Goal: Task Accomplishment & Management: Manage account settings

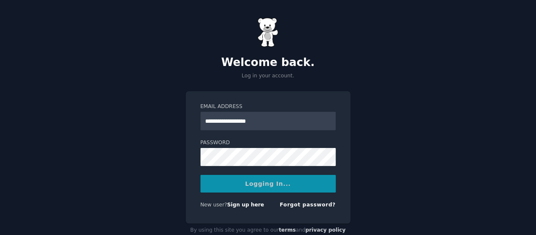
click at [238, 180] on div "Logging In..." at bounding box center [267, 184] width 135 height 18
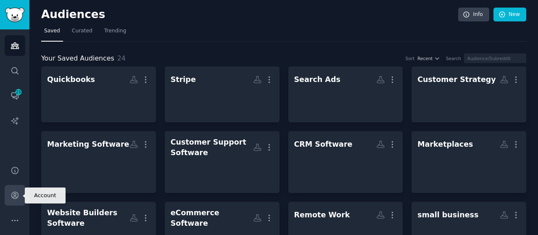
click at [13, 194] on icon "Sidebar" at bounding box center [15, 195] width 9 height 9
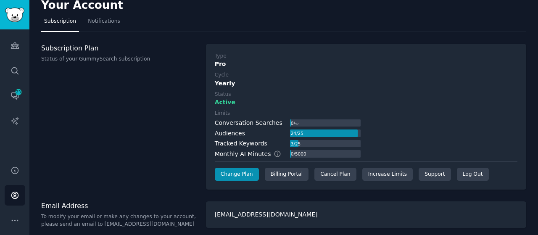
scroll to position [13, 0]
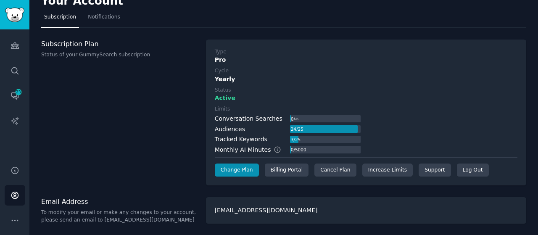
click at [326, 161] on div "Type Pro Cycle Yearly Status Active Limits Conversation Searches 0 / ∞ Audience…" at bounding box center [366, 112] width 302 height 129
click at [325, 166] on div "Cancel Plan" at bounding box center [335, 169] width 42 height 13
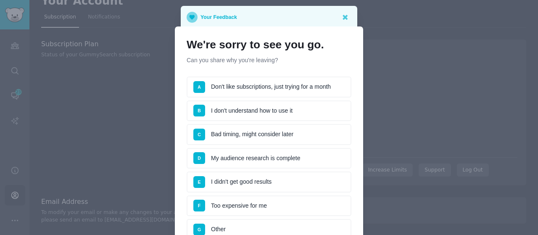
click at [260, 137] on li "C Bad timing, might consider later" at bounding box center [269, 134] width 165 height 21
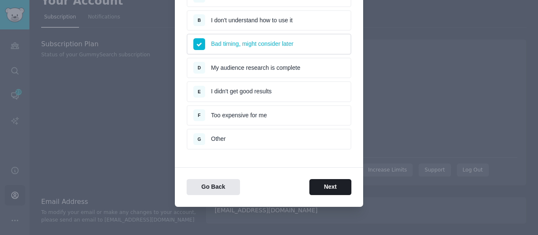
scroll to position [91, 0]
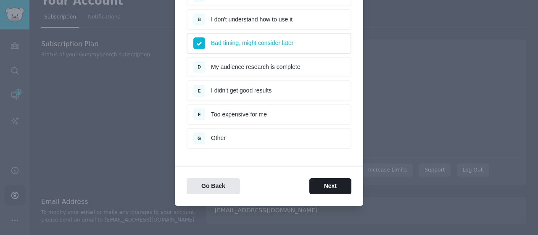
click at [260, 109] on li "F Too expensive for me" at bounding box center [269, 114] width 165 height 21
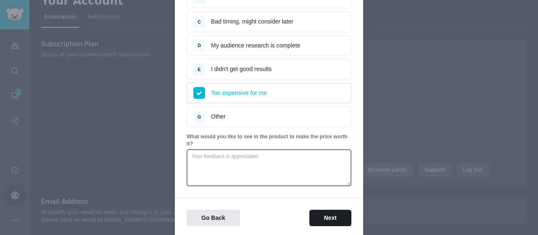
scroll to position [144, 0]
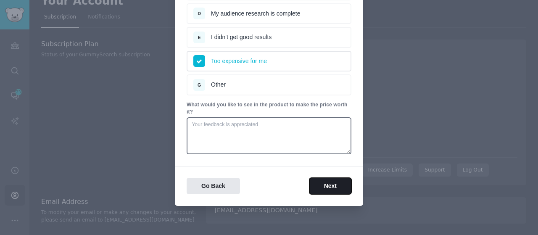
click at [329, 179] on button "Next" at bounding box center [330, 186] width 42 height 16
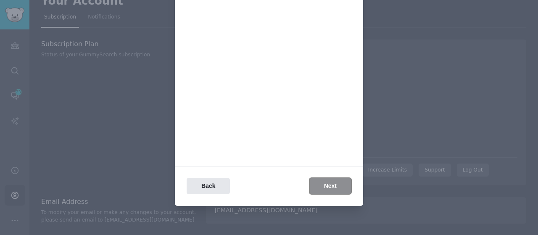
scroll to position [0, 0]
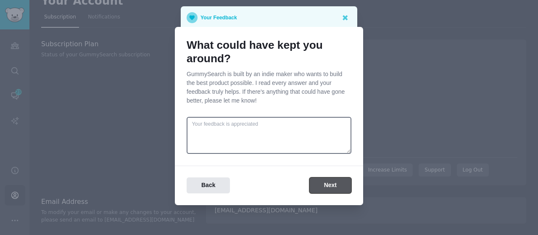
click at [325, 183] on button "Next" at bounding box center [330, 185] width 42 height 16
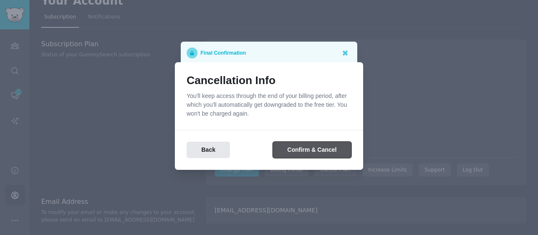
click at [307, 150] on button "Confirm & Cancel" at bounding box center [312, 150] width 79 height 16
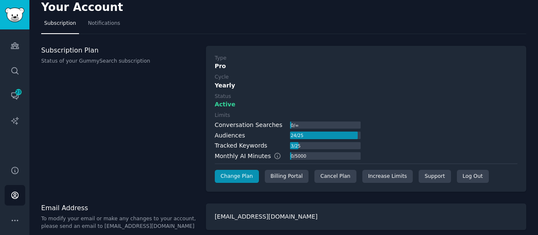
scroll to position [13, 0]
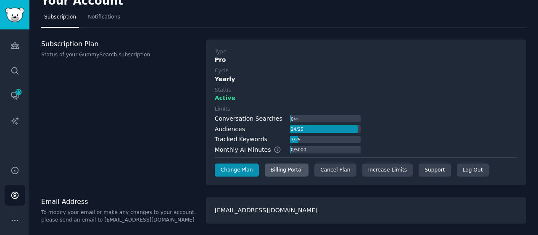
click at [280, 163] on div "Billing Portal" at bounding box center [287, 169] width 44 height 13
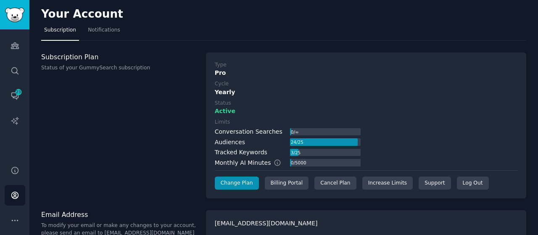
scroll to position [13, 0]
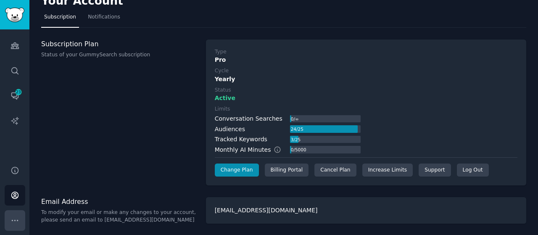
click at [9, 218] on button "More" at bounding box center [15, 220] width 21 height 21
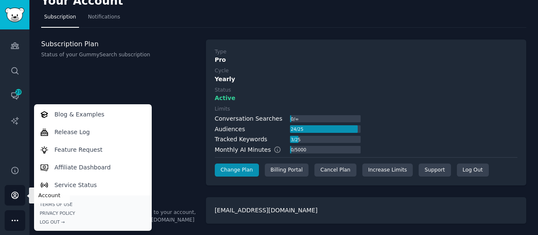
click at [15, 192] on icon "Sidebar" at bounding box center [14, 195] width 7 height 7
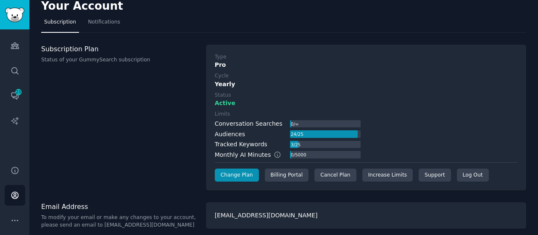
scroll to position [13, 0]
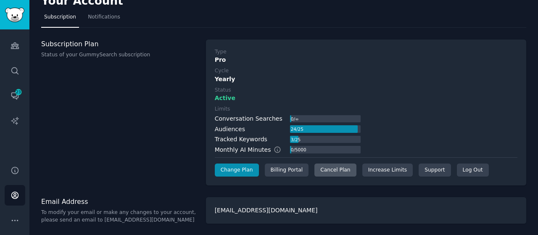
click at [314, 168] on div "Cancel Plan" at bounding box center [335, 169] width 42 height 13
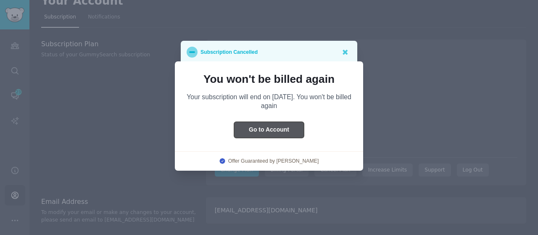
click at [297, 129] on button "Go to Account" at bounding box center [269, 130] width 70 height 16
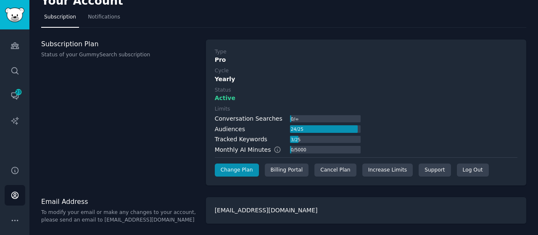
click at [237, 222] on div "[EMAIL_ADDRESS][DOMAIN_NAME]" at bounding box center [366, 210] width 320 height 26
click at [240, 210] on div "[EMAIL_ADDRESS][DOMAIN_NAME]" at bounding box center [366, 210] width 320 height 26
click at [457, 168] on div "Log Out" at bounding box center [473, 169] width 32 height 13
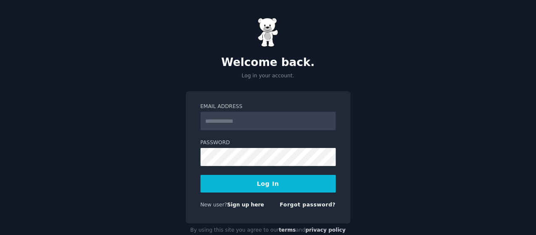
type input "**********"
